Goal: Information Seeking & Learning: Compare options

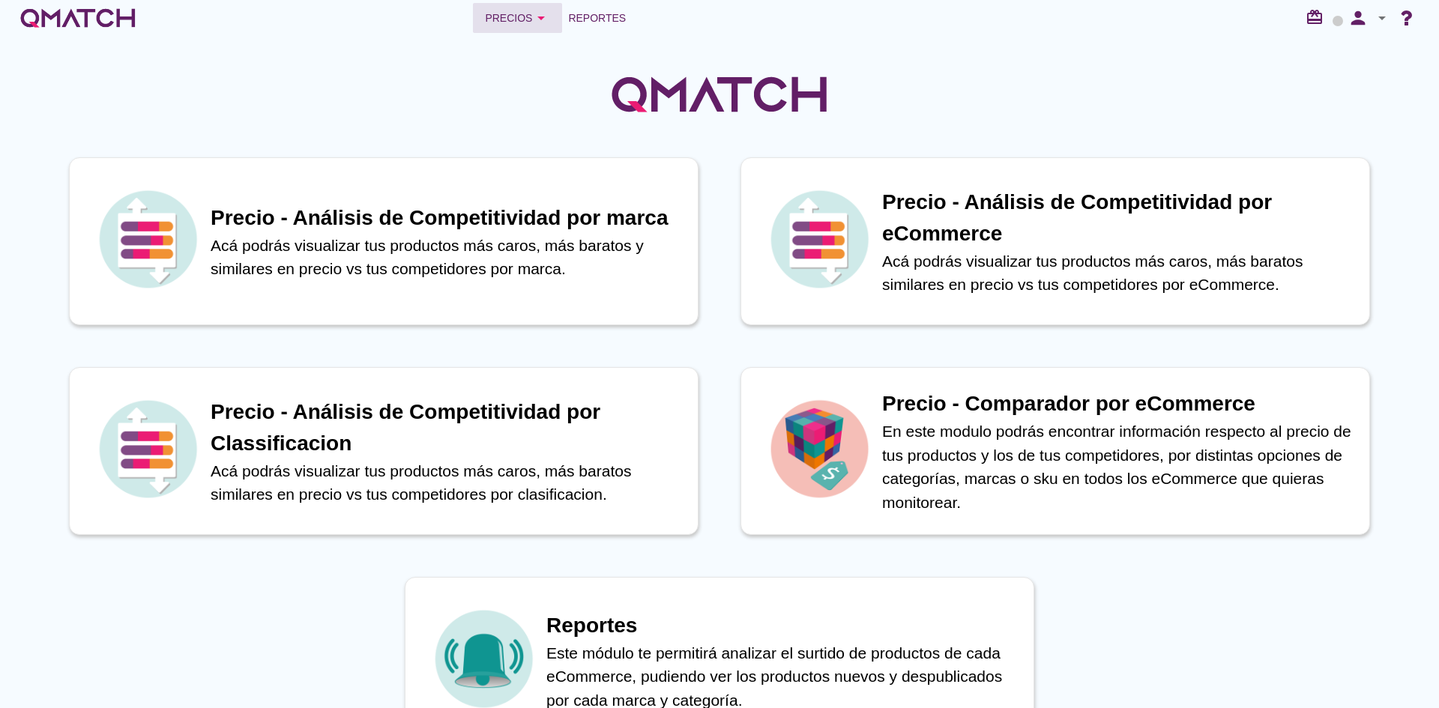
drag, startPoint x: 504, startPoint y: 18, endPoint x: 506, endPoint y: 27, distance: 9.3
click at [504, 19] on div "Precios arrow_drop_down" at bounding box center [517, 18] width 65 height 18
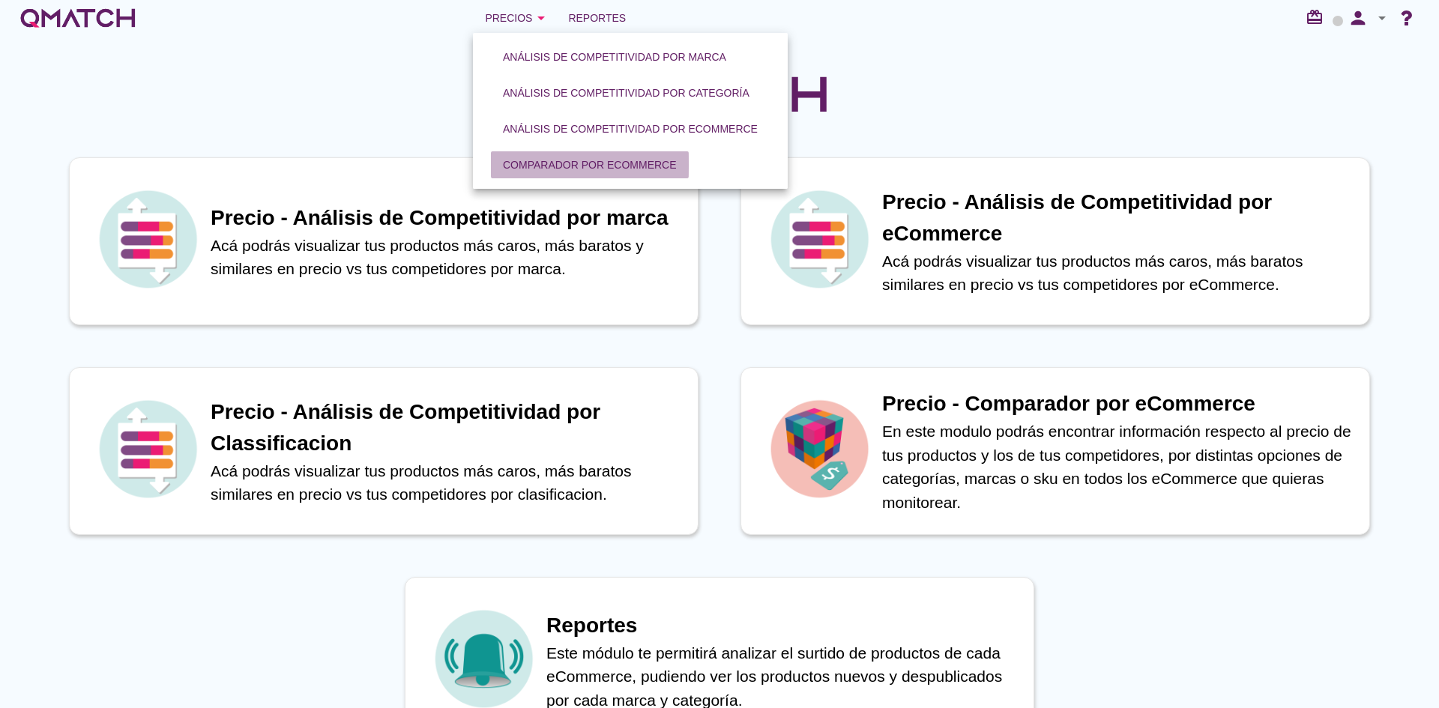
click at [549, 156] on button "Comparador por eCommerce" at bounding box center [590, 164] width 198 height 27
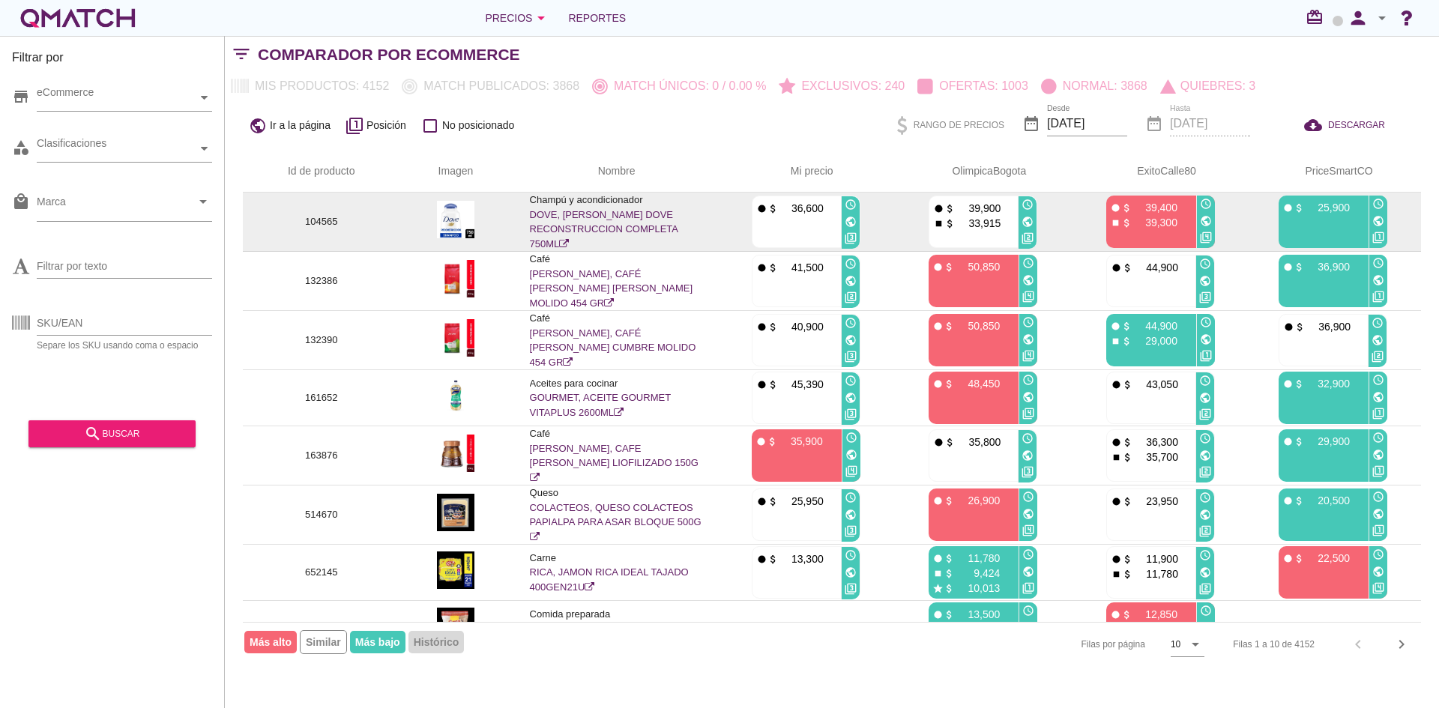
click at [574, 224] on link "DOVE, [PERSON_NAME] DOVE RECONSTRUCCION COMPLETA 750ML" at bounding box center [604, 229] width 148 height 40
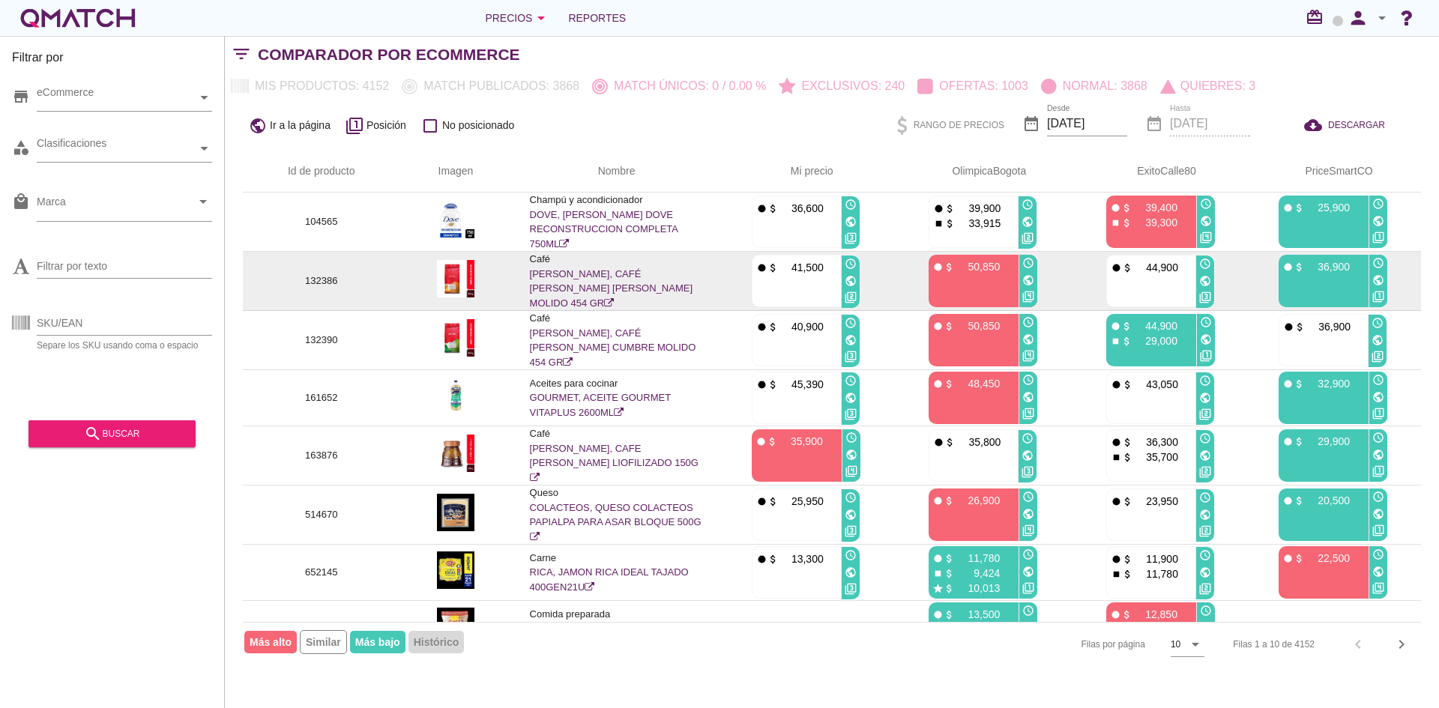
click at [559, 276] on link "[PERSON_NAME], CAFÉ [PERSON_NAME] [PERSON_NAME] MOLIDO 454 GR" at bounding box center [611, 288] width 163 height 40
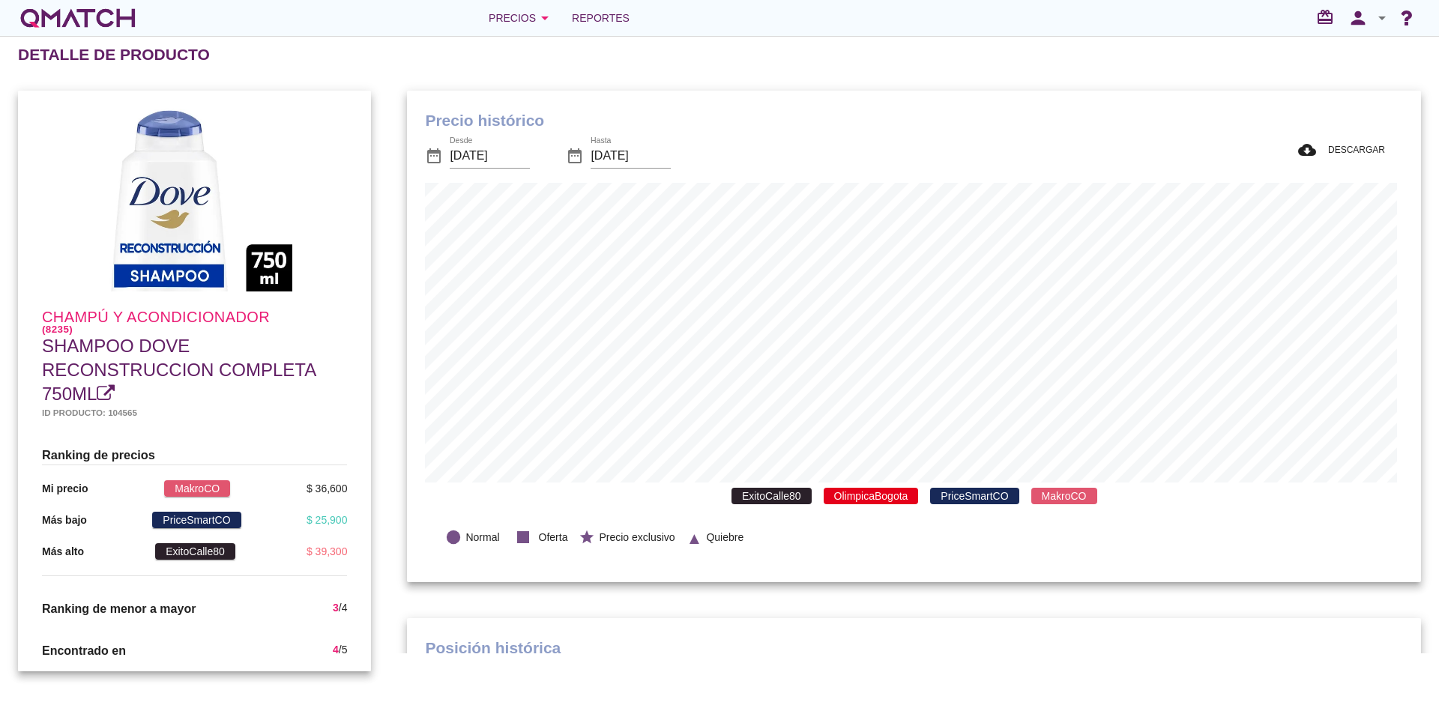
scroll to position [438, 1008]
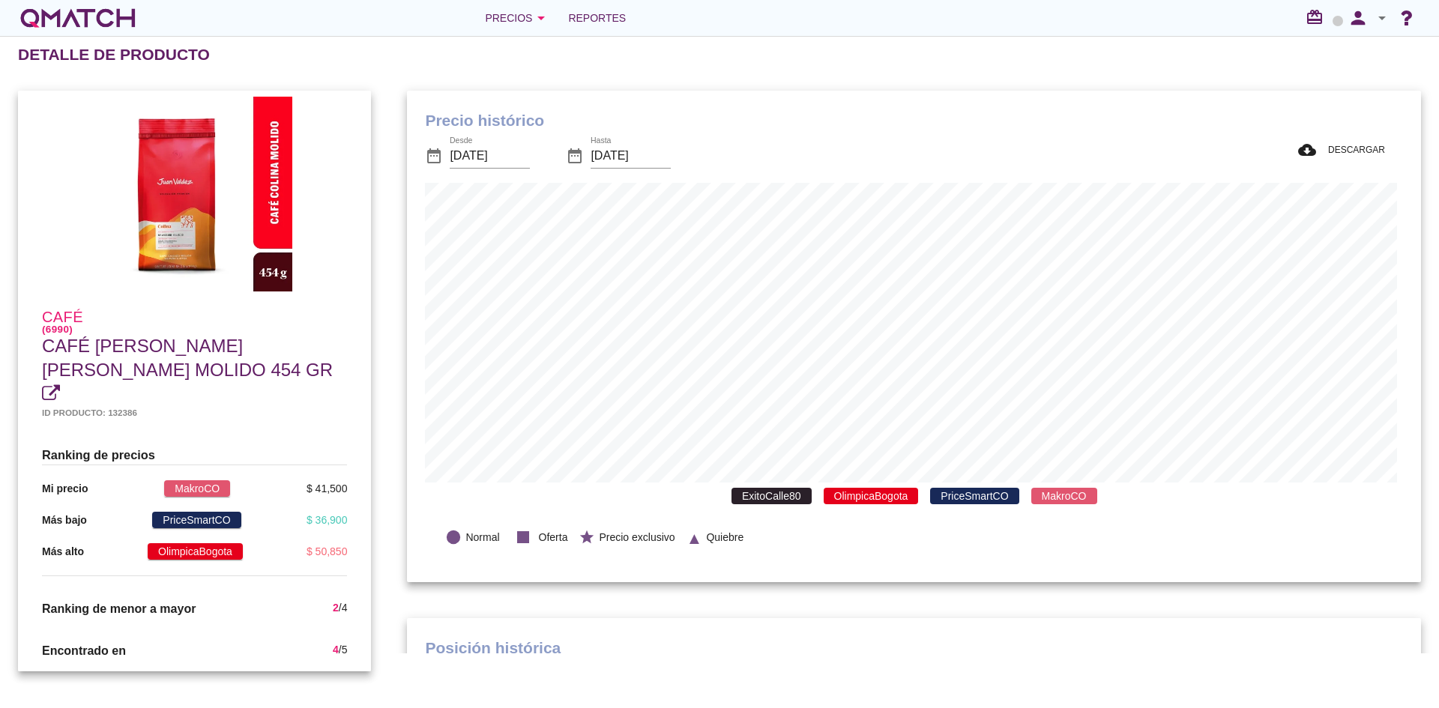
scroll to position [438, 1008]
click at [406, 48] on div "Detalle de producto" at bounding box center [728, 55] width 1421 height 36
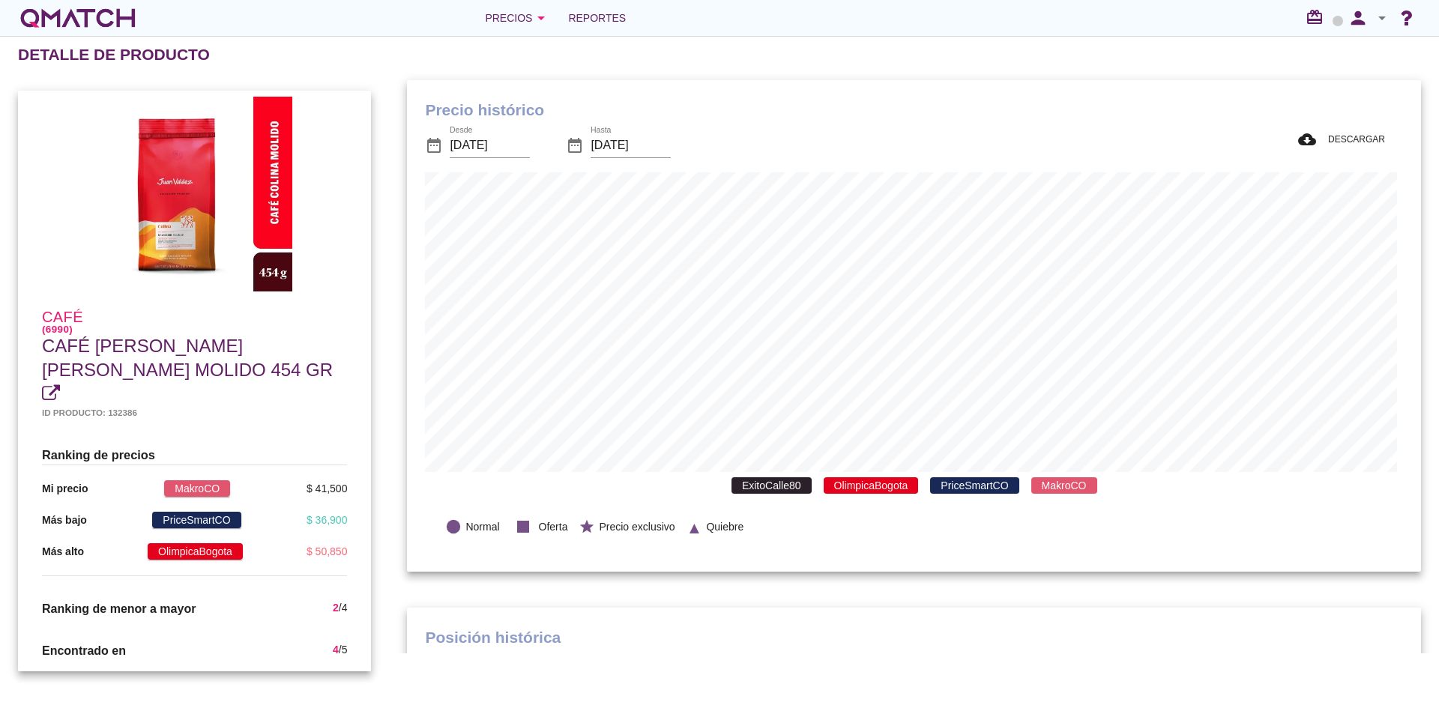
scroll to position [0, 0]
